Goal: Task Accomplishment & Management: Manage account settings

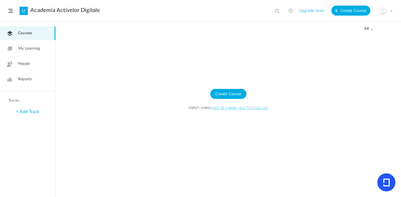
click at [390, 12] on span at bounding box center [391, 10] width 3 height 3
click at [359, 25] on link "My Profile" at bounding box center [366, 25] width 52 height 10
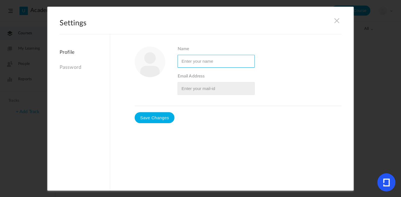
click at [196, 61] on input "Name" at bounding box center [216, 61] width 77 height 13
type input "Alex Podarescu"
type input "aphelpmorepeople@gmail.com"
click at [202, 63] on input "Name" at bounding box center [216, 61] width 77 height 13
type input "Alex Podǎrescu"
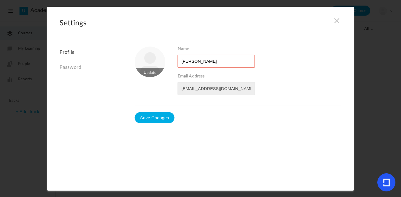
click at [145, 70] on figure at bounding box center [150, 62] width 31 height 31
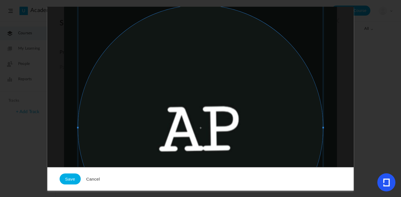
scroll to position [56, 0]
click at [97, 179] on button "Cancel" at bounding box center [93, 178] width 25 height 11
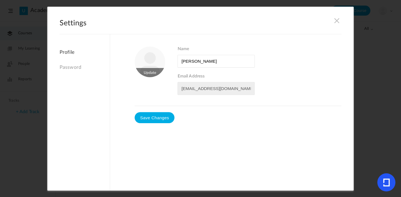
click at [151, 68] on figure at bounding box center [150, 62] width 31 height 31
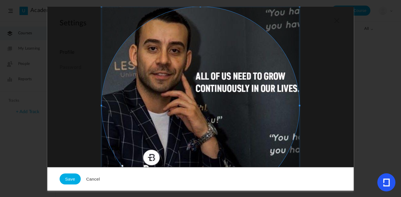
click at [237, 115] on span at bounding box center [201, 106] width 198 height 198
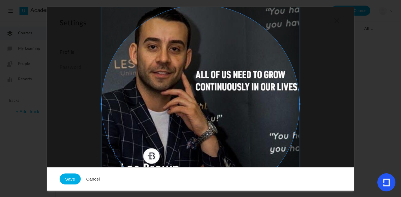
click at [226, 81] on span at bounding box center [201, 104] width 198 height 198
click at [224, 55] on span at bounding box center [201, 104] width 198 height 198
click at [77, 181] on button "Save" at bounding box center [70, 178] width 21 height 11
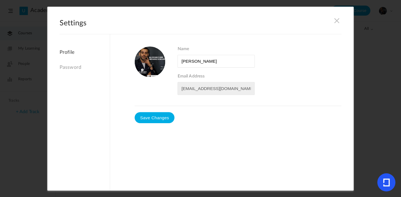
click at [77, 67] on link "Password" at bounding box center [85, 67] width 50 height 12
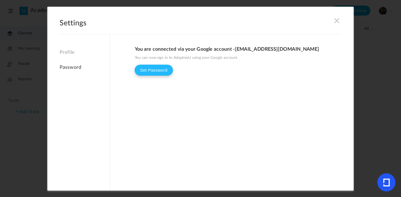
click at [158, 72] on button "Set Password" at bounding box center [154, 69] width 38 height 11
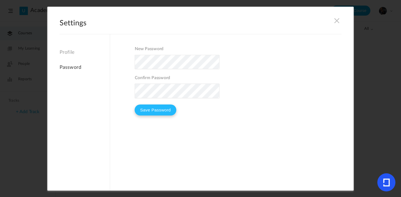
click at [161, 110] on button "Save Password" at bounding box center [156, 109] width 42 height 11
